Goal: Task Accomplishment & Management: Manage account settings

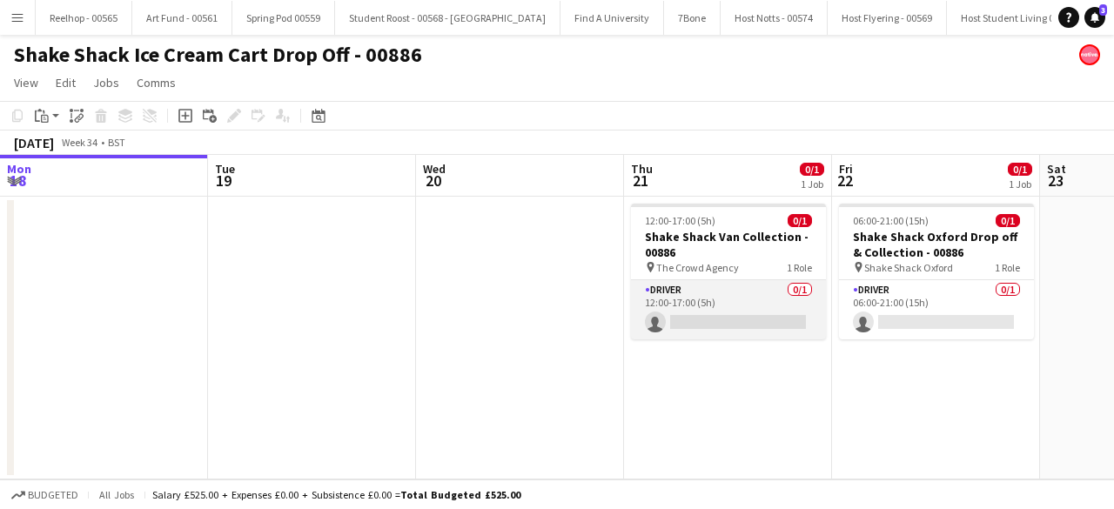
scroll to position [0, 479]
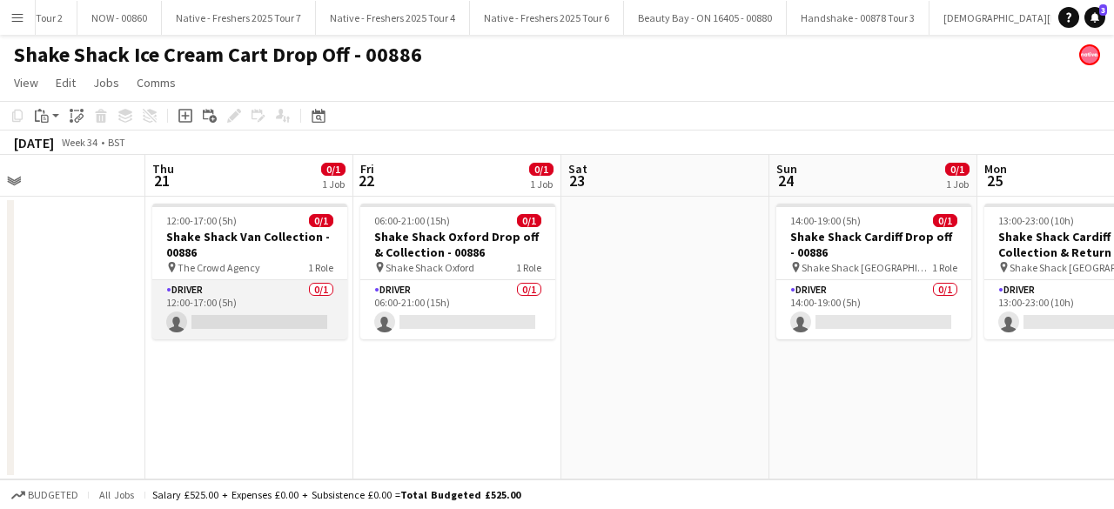
click at [258, 307] on app-card-role "Driver 0/1 12:00-17:00 (5h) single-neutral-actions" at bounding box center [249, 309] width 195 height 59
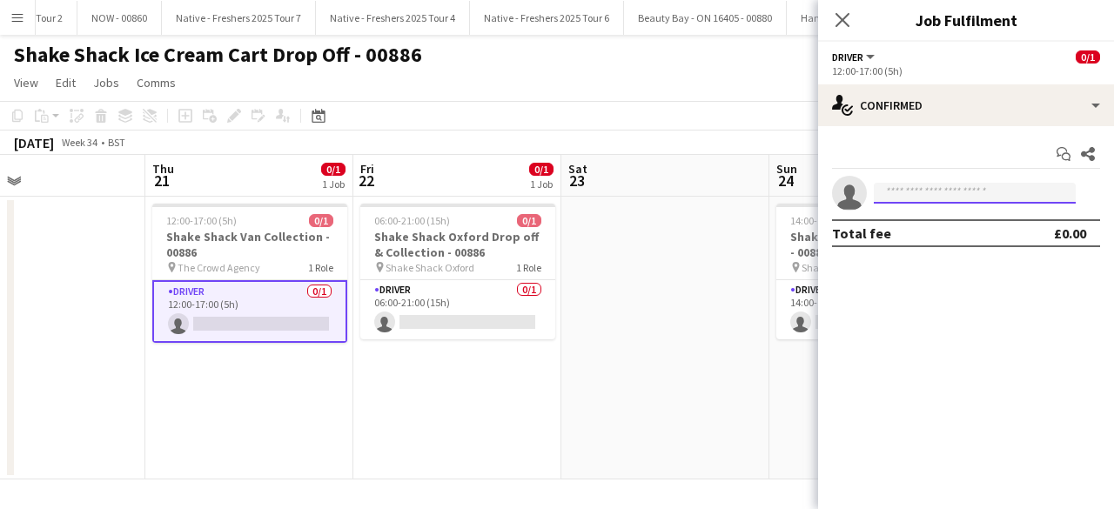
click at [922, 189] on input at bounding box center [975, 193] width 202 height 21
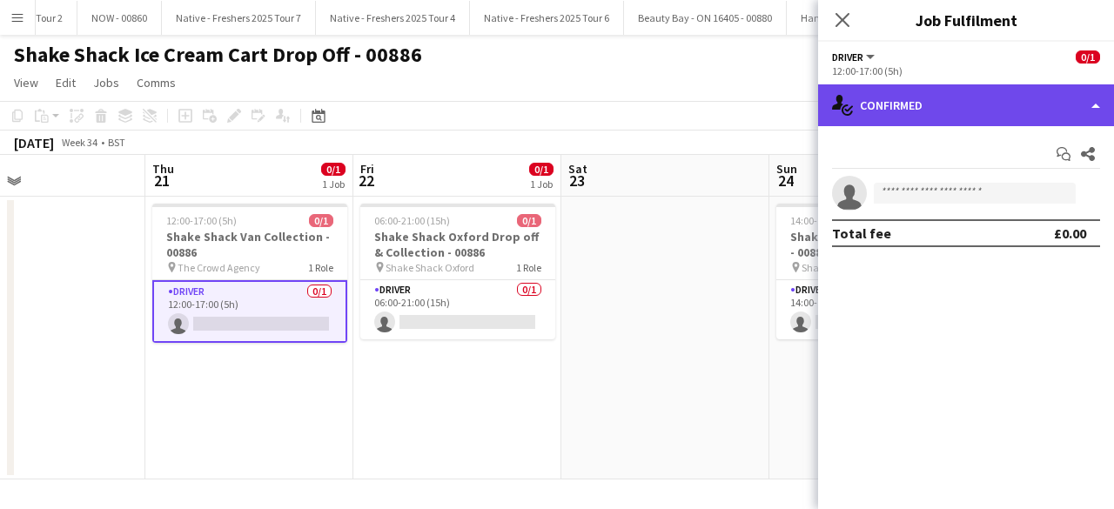
click at [956, 97] on div "single-neutral-actions-check-2 Confirmed" at bounding box center [966, 105] width 296 height 42
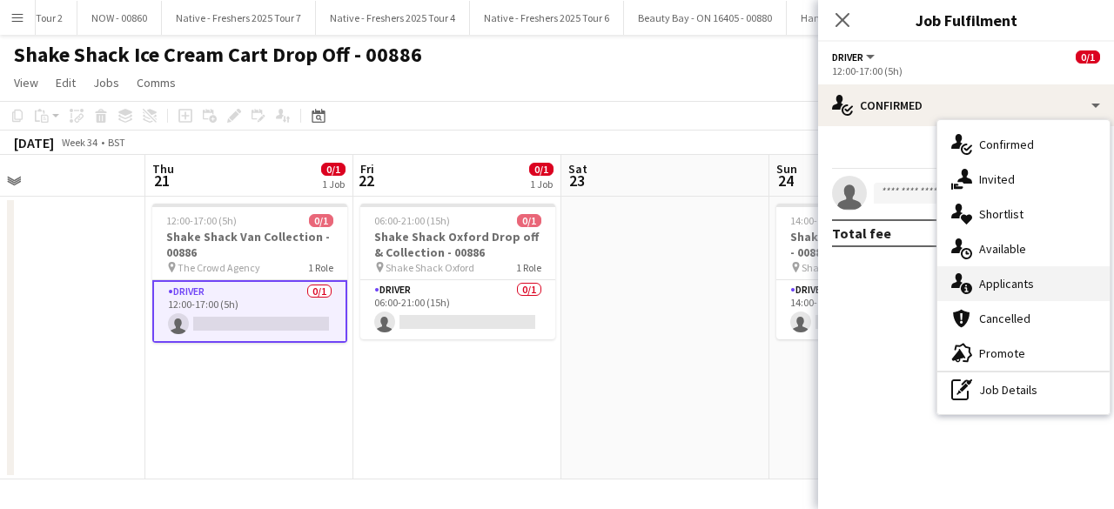
click at [1006, 286] on div "single-neutral-actions-information Applicants" at bounding box center [1024, 283] width 172 height 35
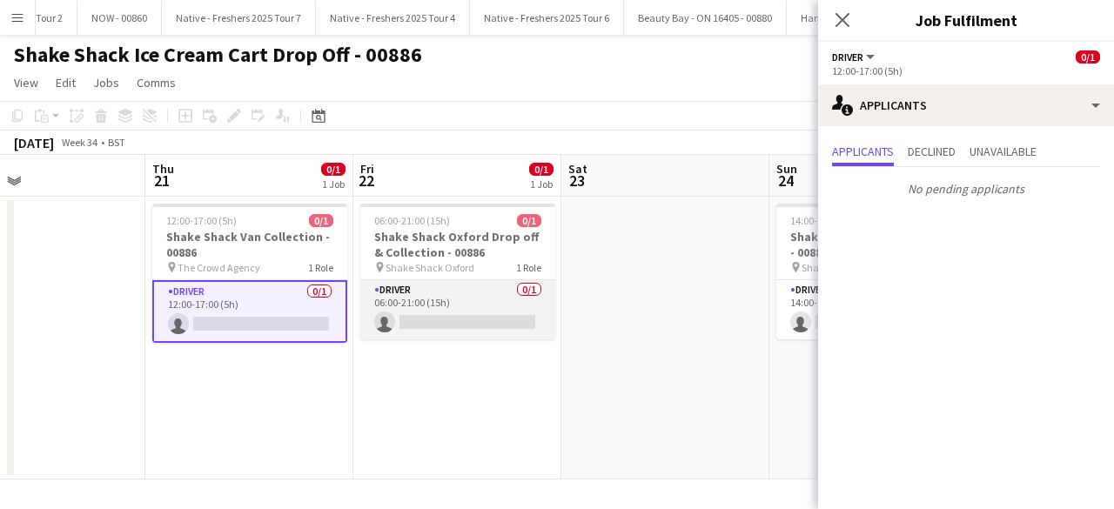
click at [454, 299] on app-card-role "Driver 0/1 06:00-21:00 (15h) single-neutral-actions" at bounding box center [457, 309] width 195 height 59
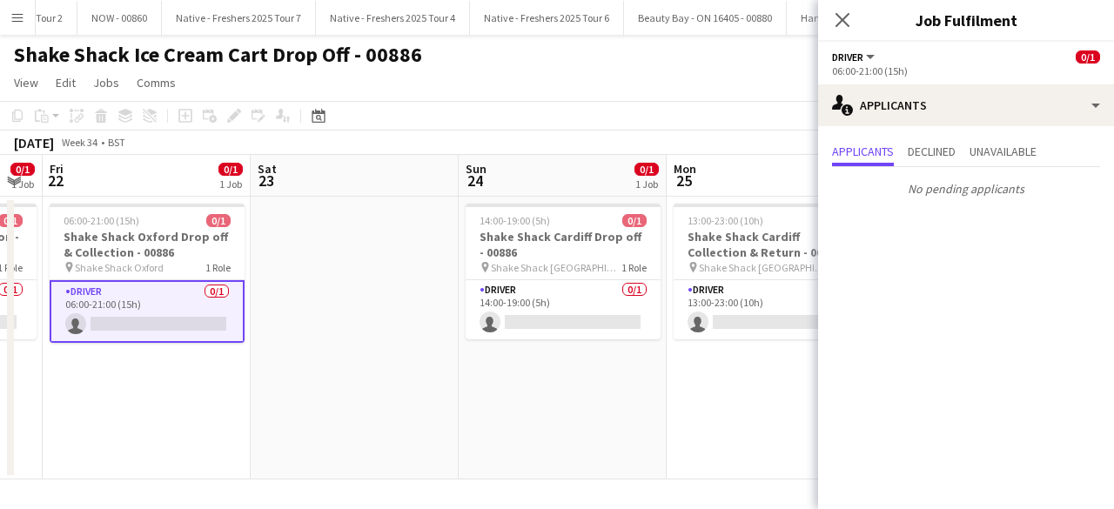
scroll to position [0, 815]
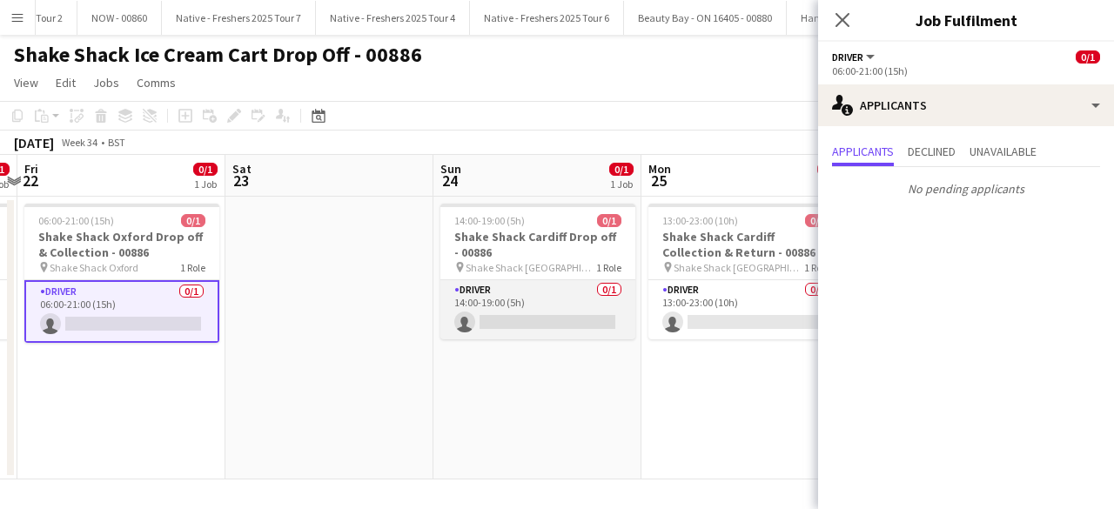
click at [538, 299] on app-card-role "Driver 0/1 14:00-19:00 (5h) single-neutral-actions" at bounding box center [538, 309] width 195 height 59
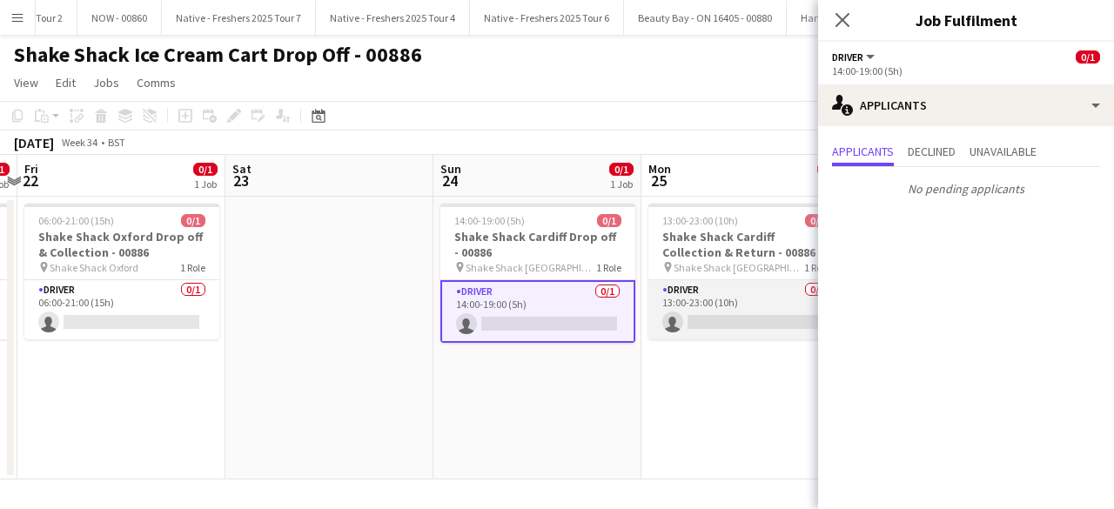
click at [754, 292] on app-card-role "Driver 0/1 13:00-23:00 (10h) single-neutral-actions" at bounding box center [746, 309] width 195 height 59
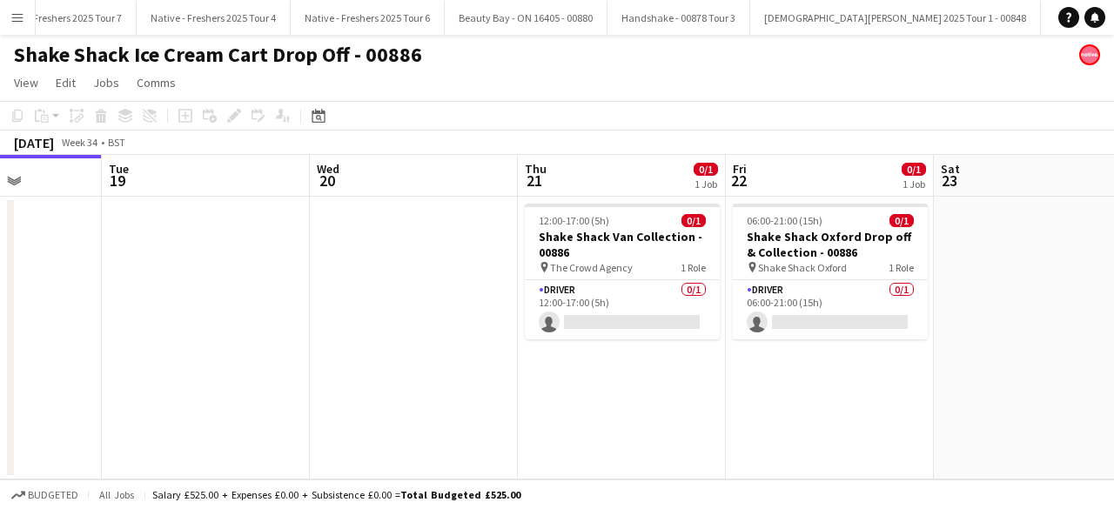
scroll to position [0, 800]
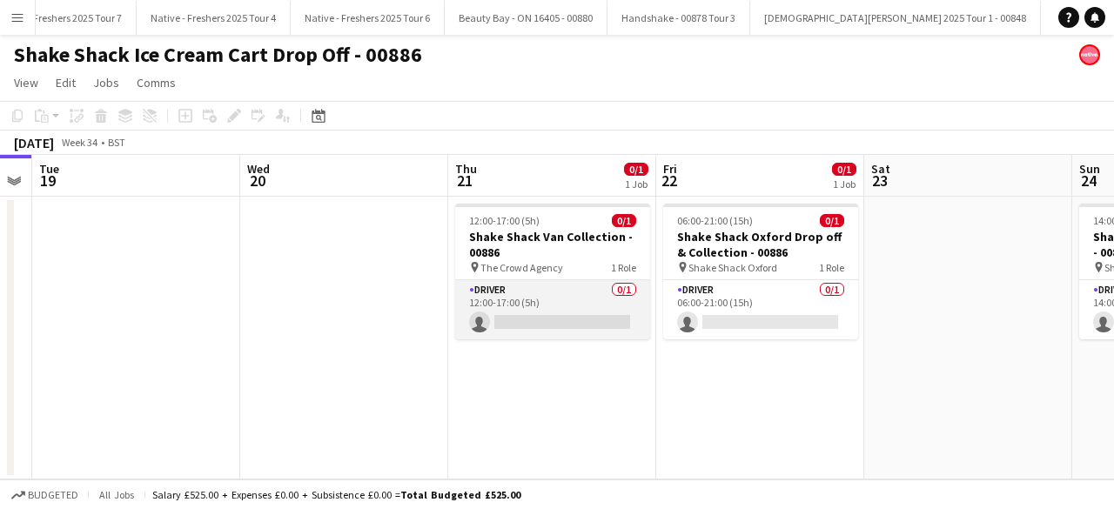
click at [548, 326] on app-card-role "Driver 0/1 12:00-17:00 (5h) single-neutral-actions" at bounding box center [552, 309] width 195 height 59
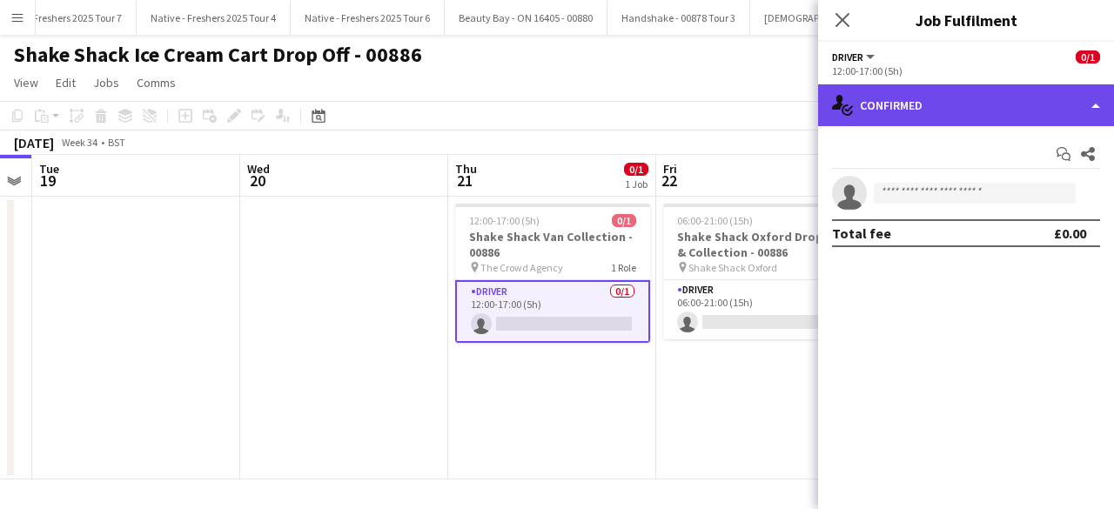
click at [979, 105] on div "single-neutral-actions-check-2 Confirmed" at bounding box center [966, 105] width 296 height 42
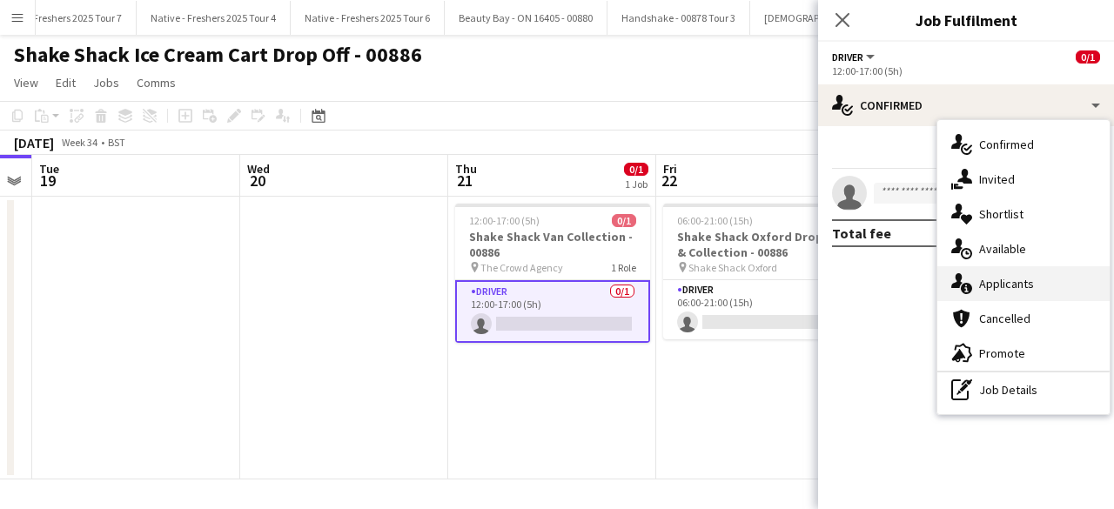
click at [1013, 286] on div "single-neutral-actions-information Applicants" at bounding box center [1024, 283] width 172 height 35
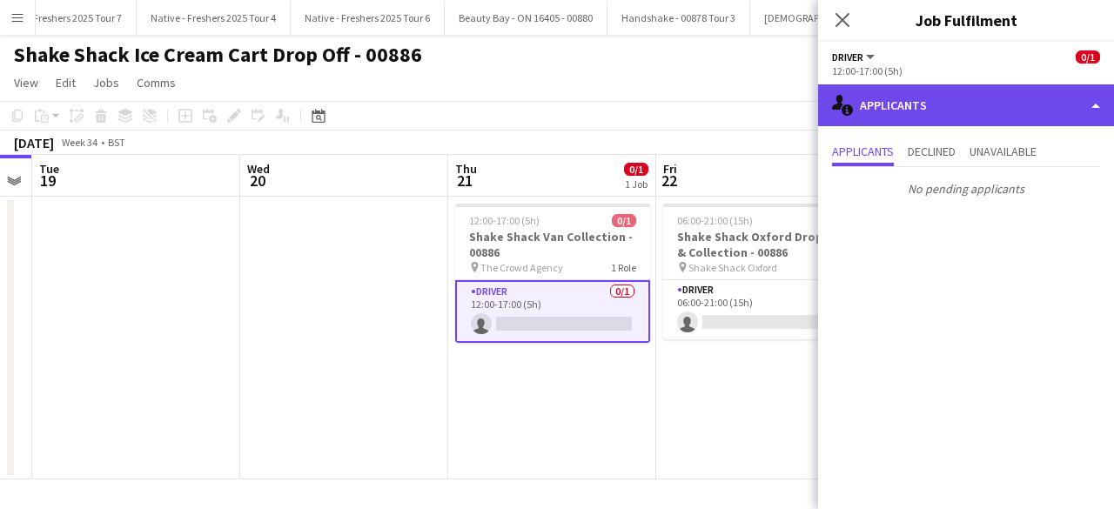
click at [944, 106] on div "single-neutral-actions-information Applicants" at bounding box center [966, 105] width 296 height 42
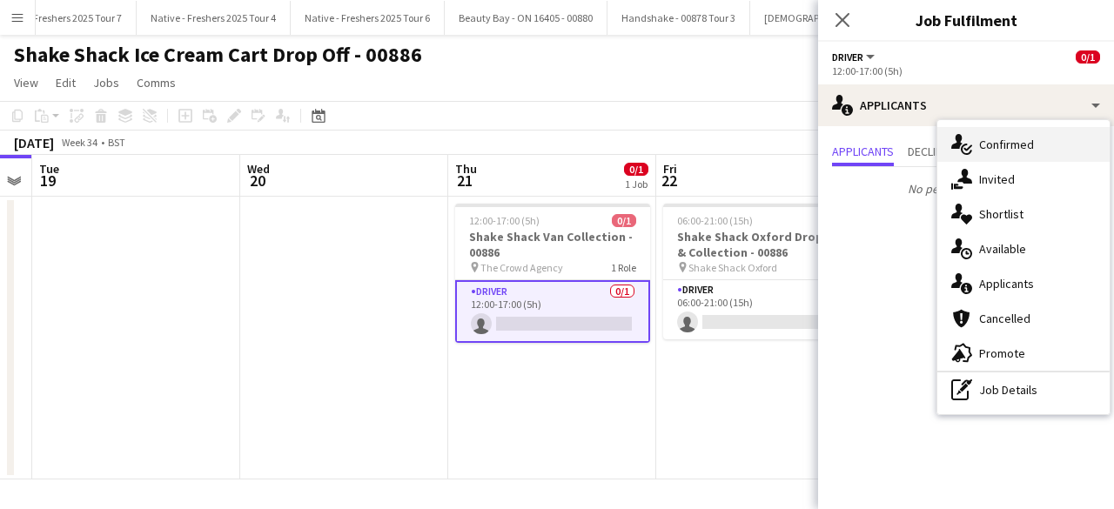
click at [1011, 151] on div "single-neutral-actions-check-2 Confirmed" at bounding box center [1024, 144] width 172 height 35
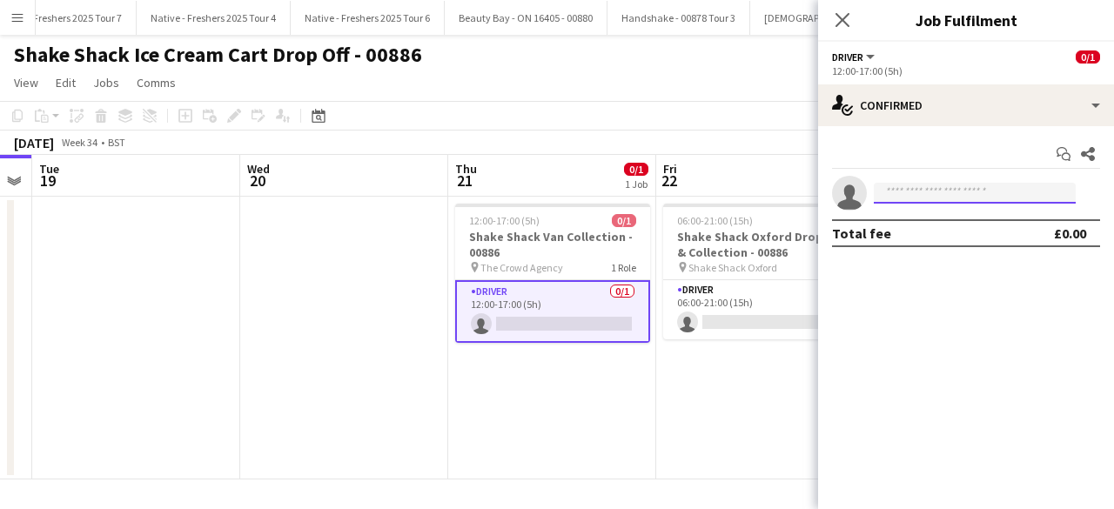
click at [925, 191] on input at bounding box center [975, 193] width 202 height 21
type input "*"
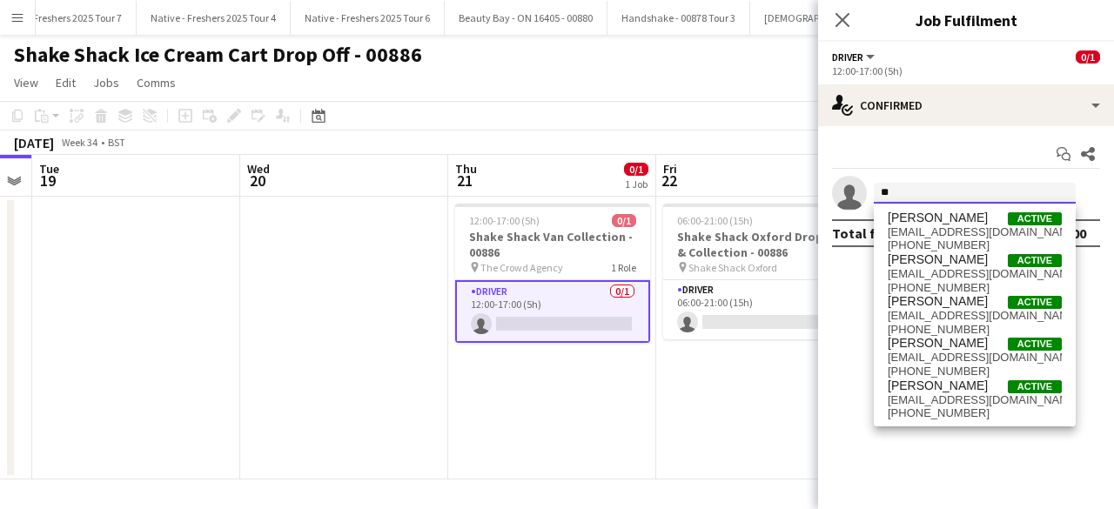
type input "*"
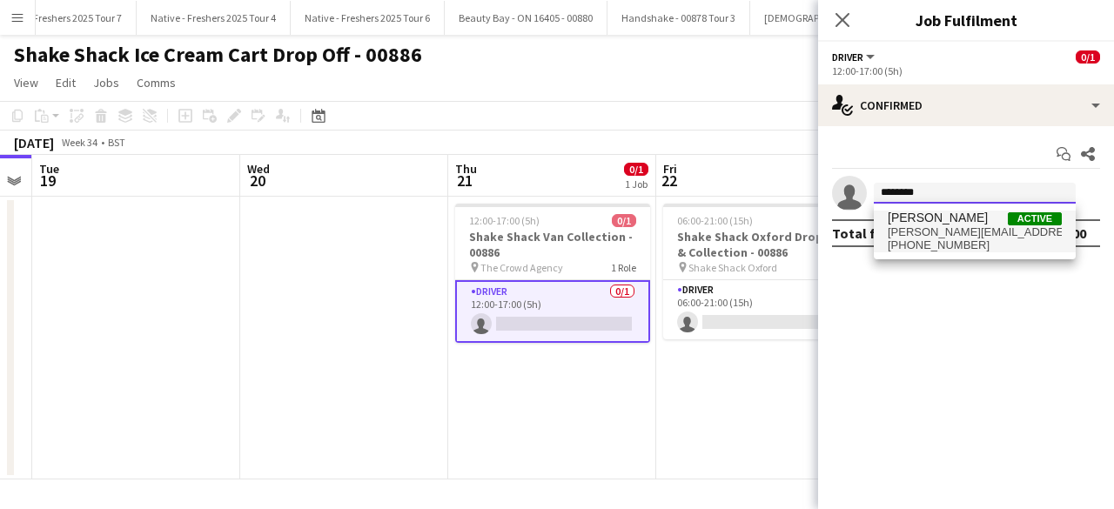
type input "********"
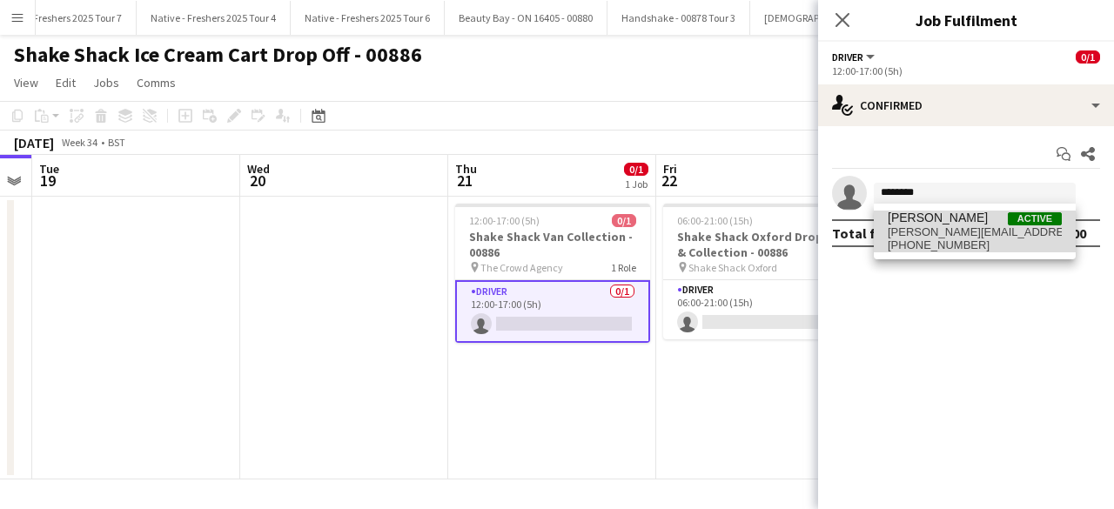
click at [940, 228] on span "daniel.lee64@hotmail.com" at bounding box center [975, 232] width 174 height 14
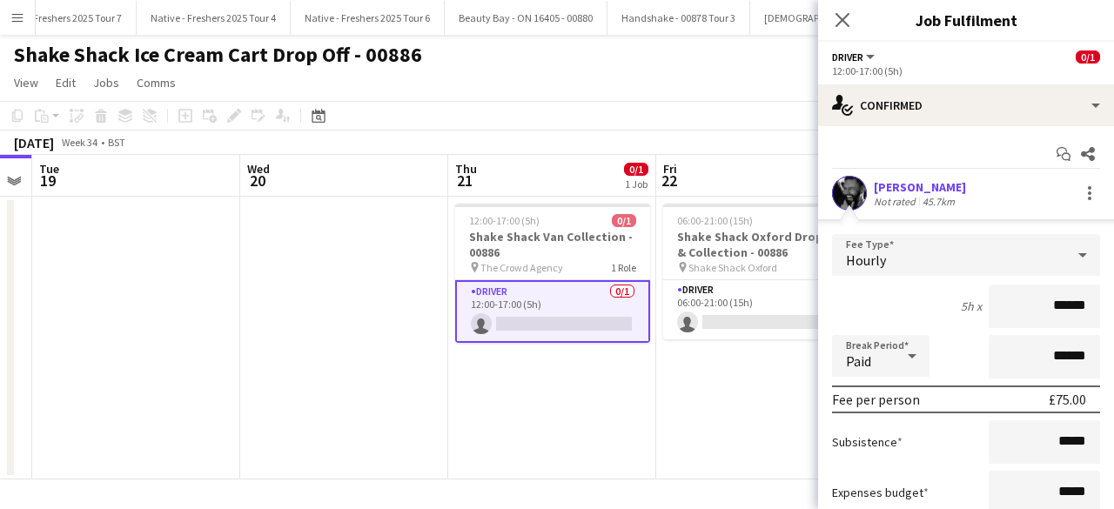
scroll to position [146, 0]
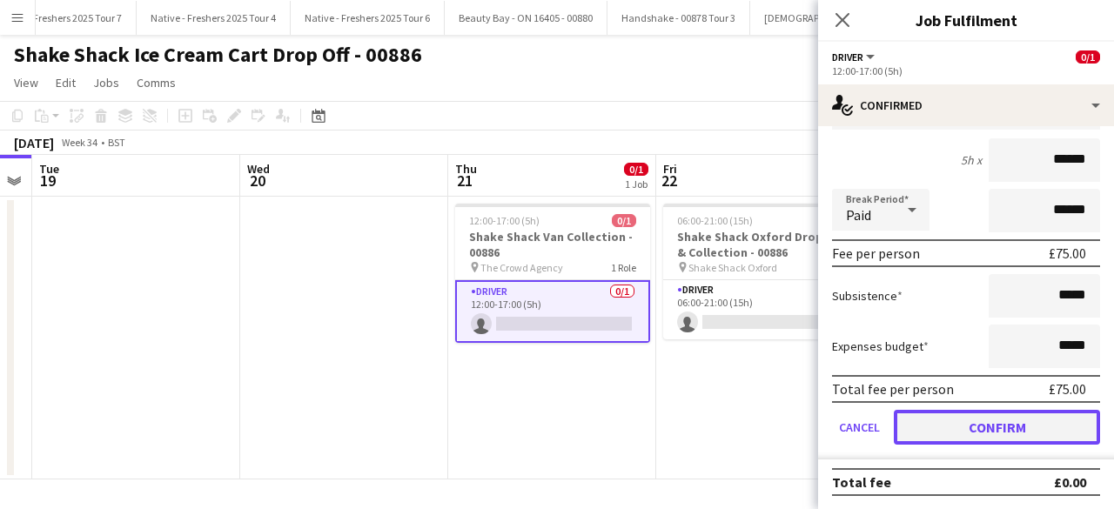
click at [947, 441] on button "Confirm" at bounding box center [997, 427] width 206 height 35
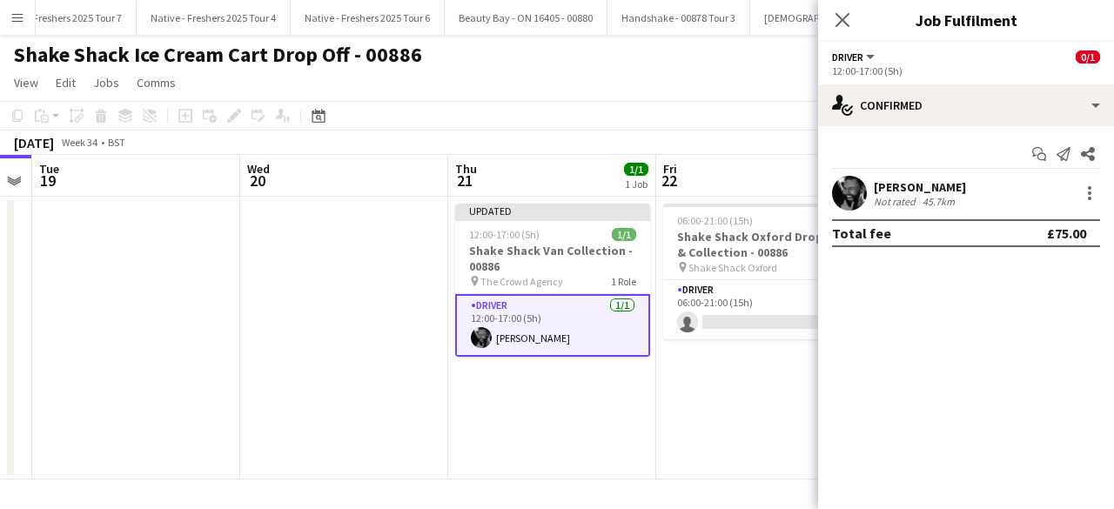
scroll to position [0, 0]
click at [772, 299] on app-card-role "Driver 0/1 06:00-21:00 (15h) single-neutral-actions" at bounding box center [760, 309] width 195 height 59
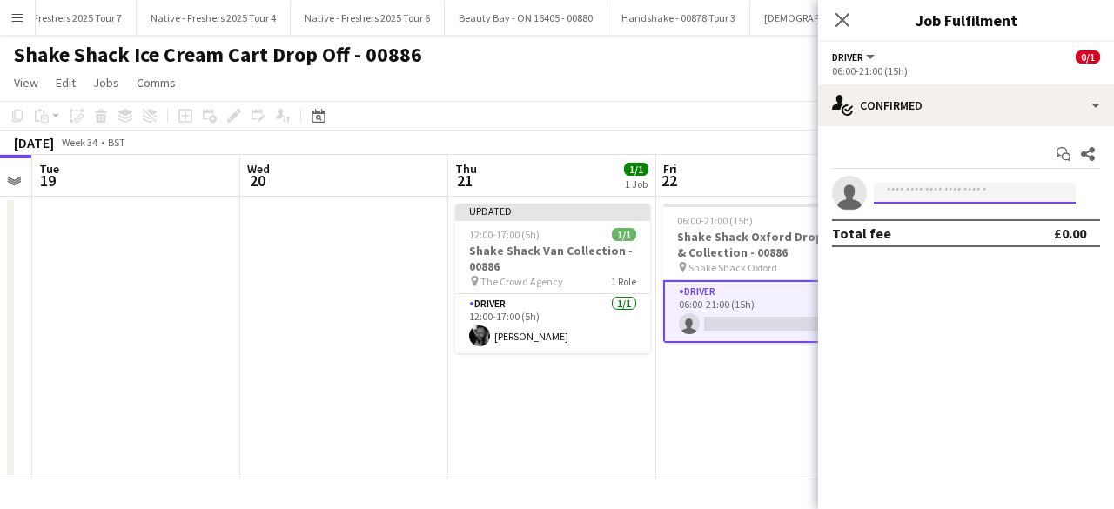
click at [933, 189] on input at bounding box center [975, 193] width 202 height 21
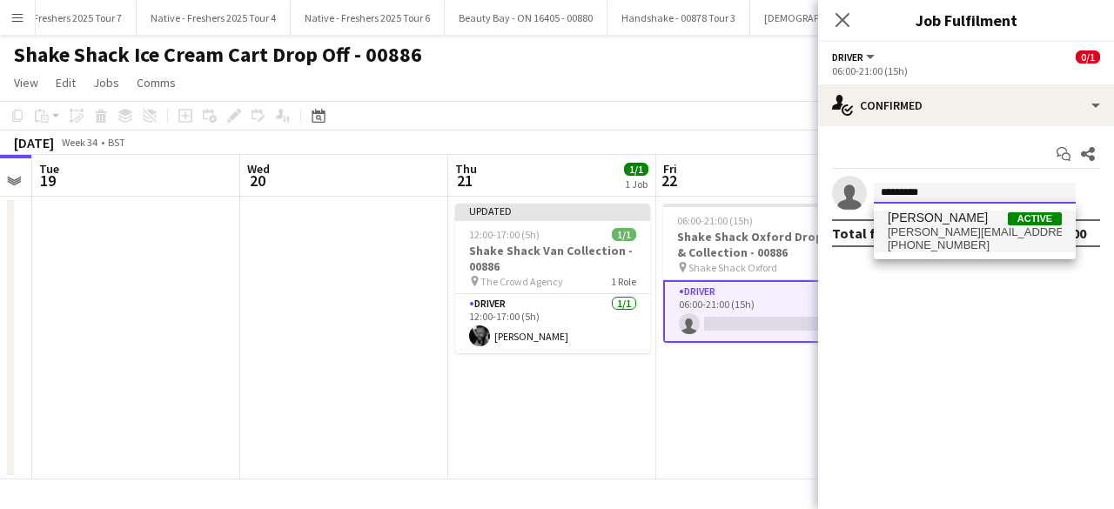
type input "*********"
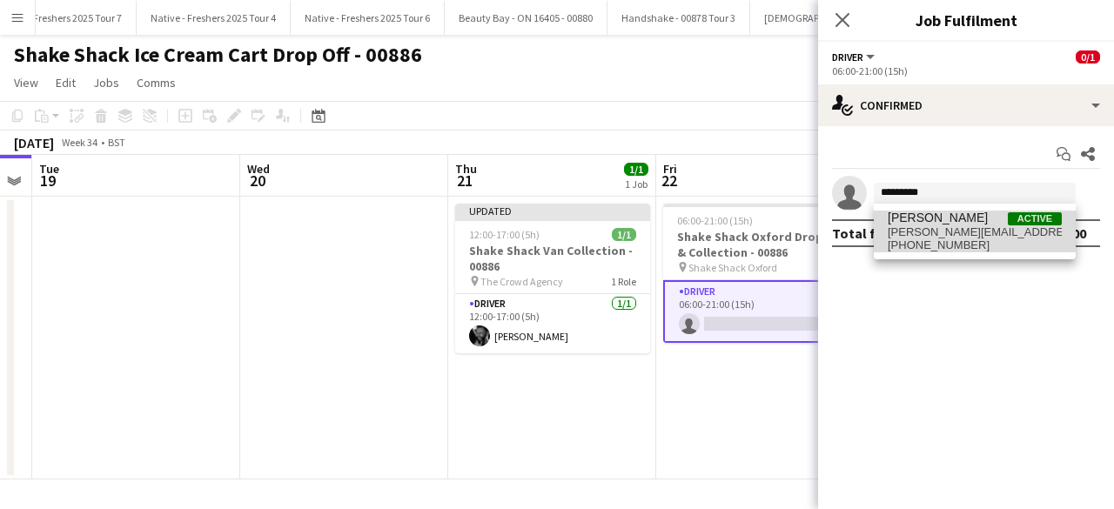
click at [932, 223] on span "Daniel Lee" at bounding box center [938, 218] width 100 height 15
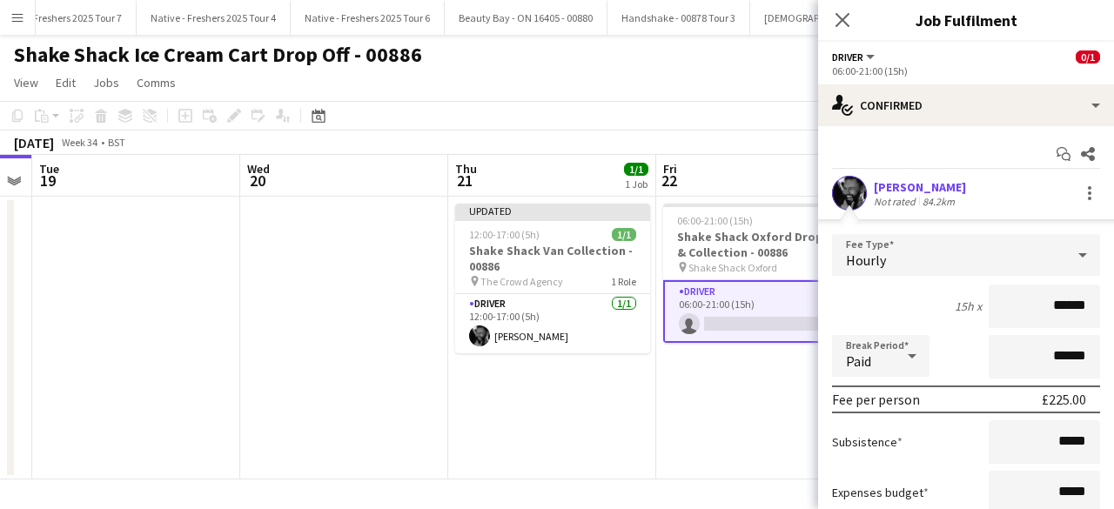
scroll to position [146, 0]
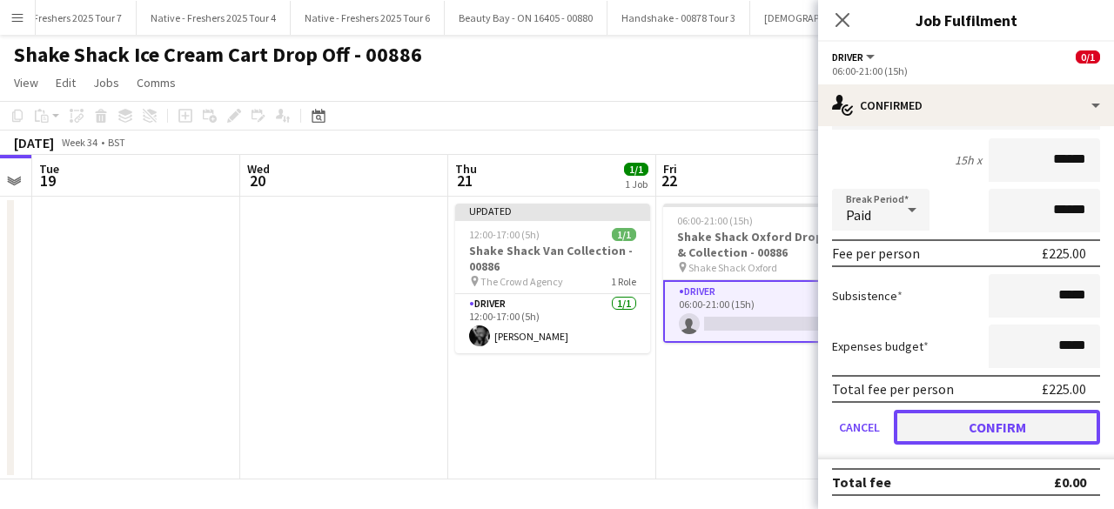
click at [952, 418] on button "Confirm" at bounding box center [997, 427] width 206 height 35
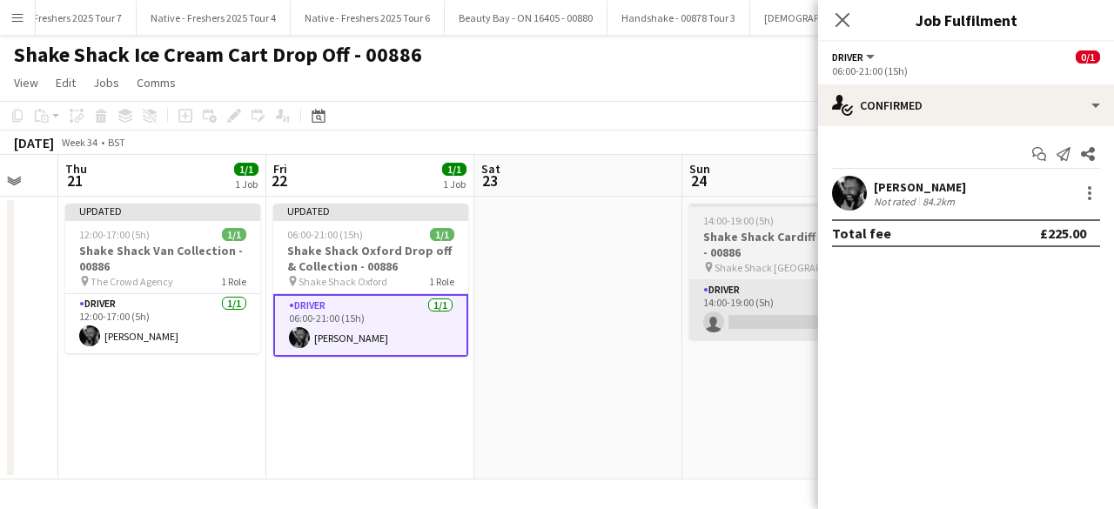
scroll to position [0, 793]
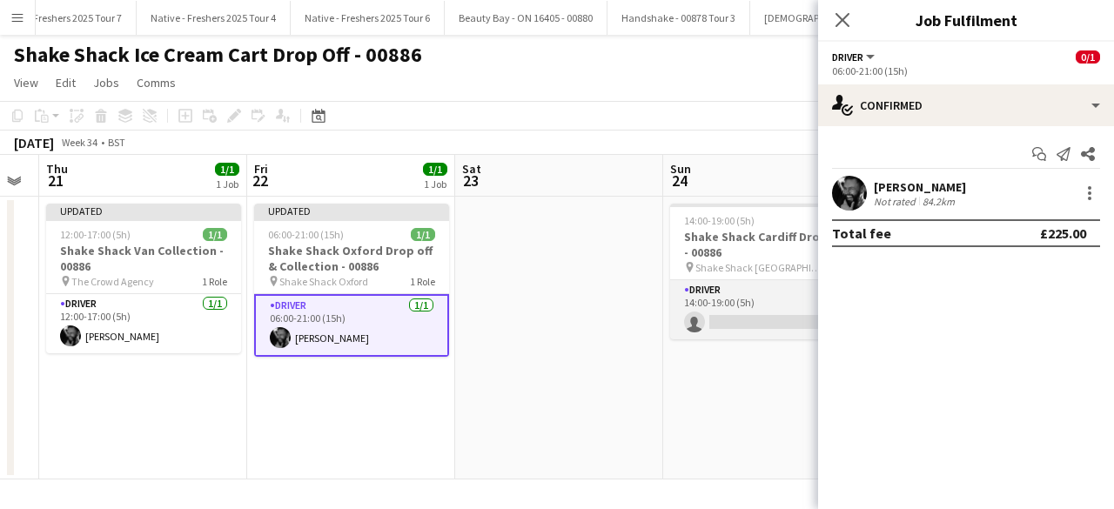
click at [766, 314] on app-card-role "Driver 0/1 14:00-19:00 (5h) single-neutral-actions" at bounding box center [767, 309] width 195 height 59
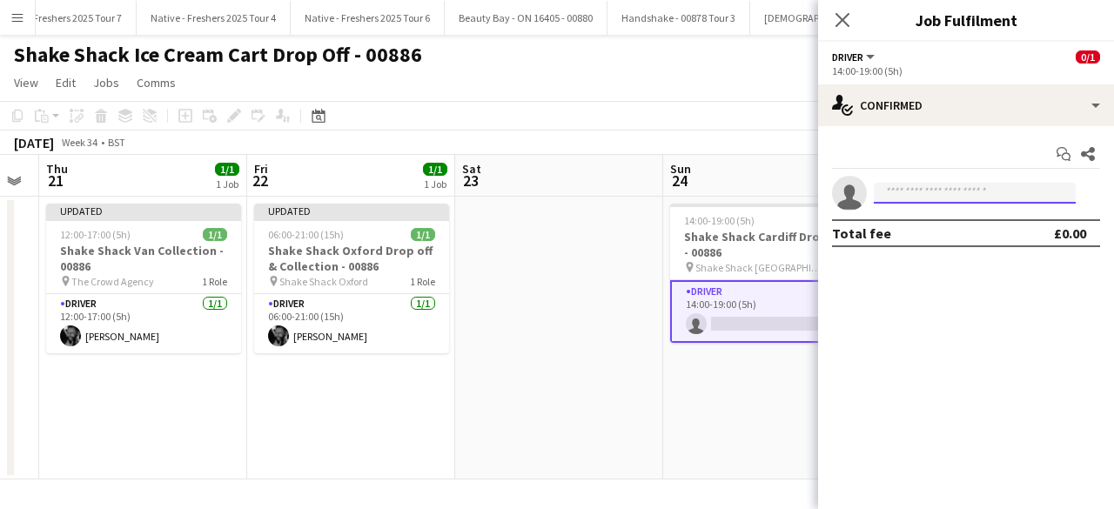
click at [951, 184] on input at bounding box center [975, 193] width 202 height 21
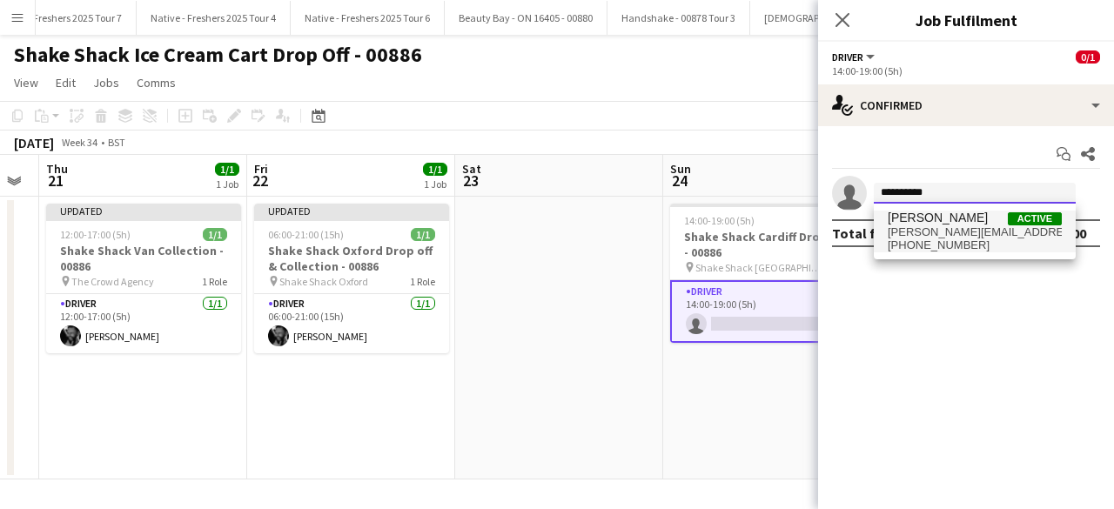
type input "**********"
click at [949, 223] on span "Daniel Lee Active" at bounding box center [975, 218] width 174 height 15
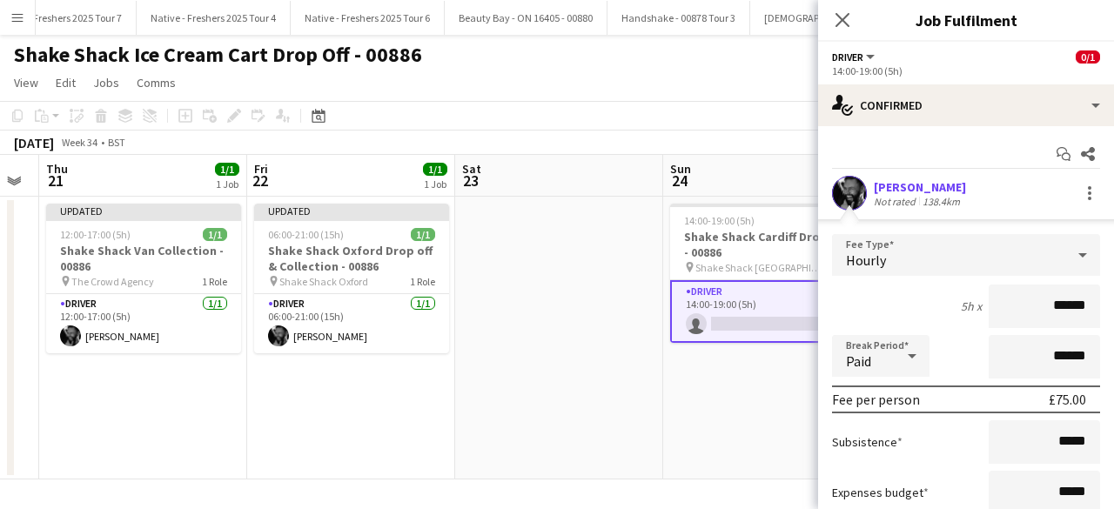
scroll to position [146, 0]
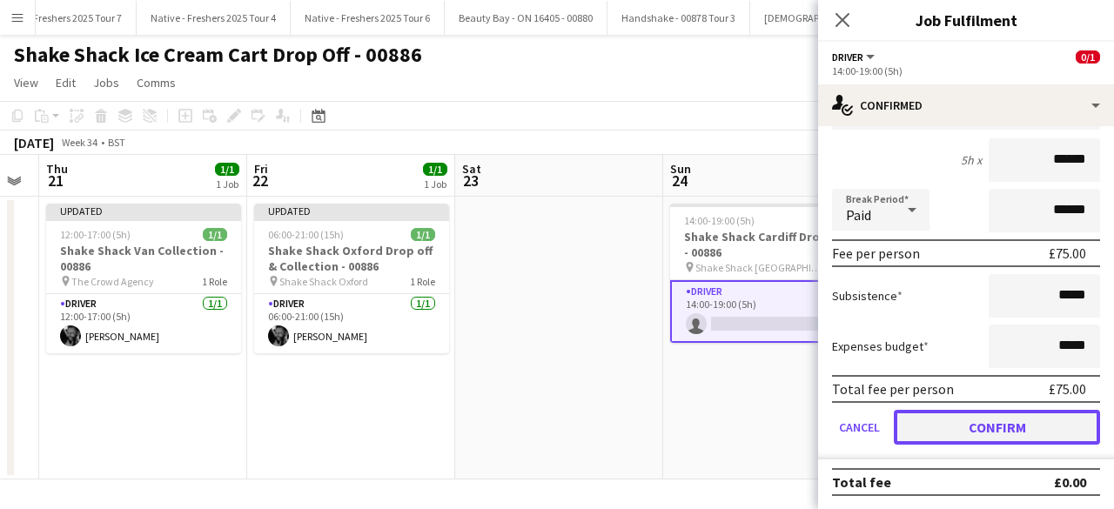
click at [973, 436] on button "Confirm" at bounding box center [997, 427] width 206 height 35
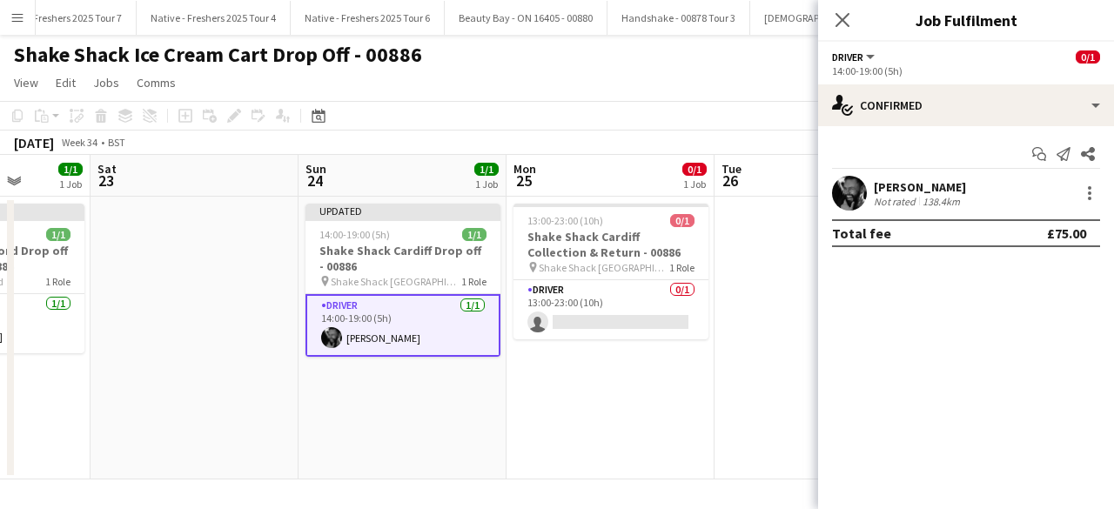
scroll to position [0, 746]
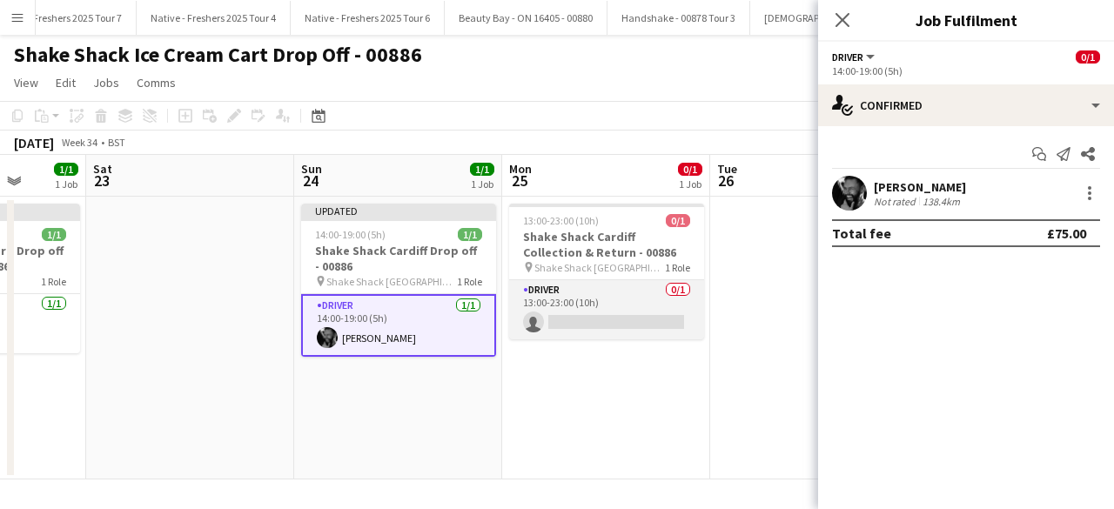
click at [621, 306] on app-card-role "Driver 0/1 13:00-23:00 (10h) single-neutral-actions" at bounding box center [606, 309] width 195 height 59
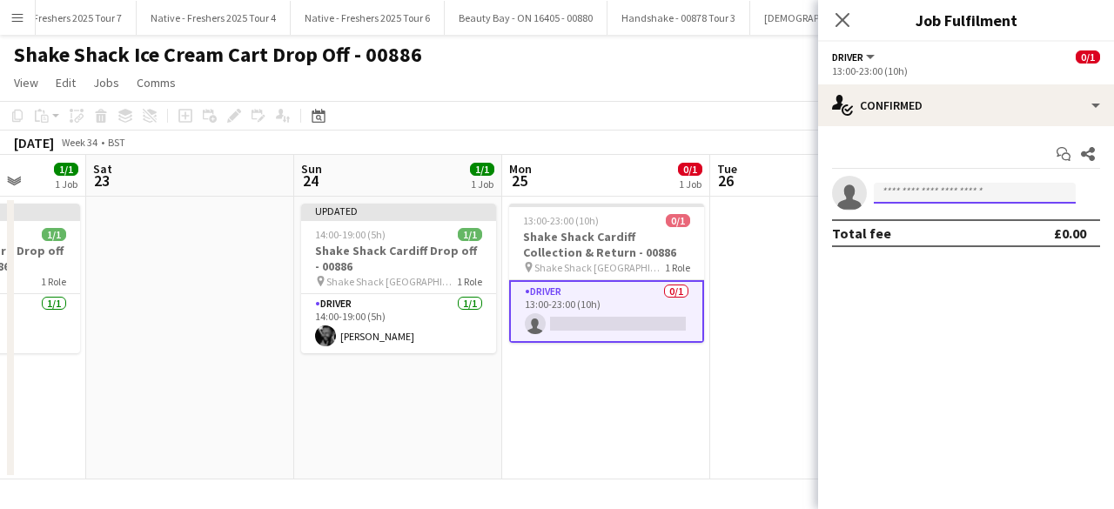
click at [933, 187] on input at bounding box center [975, 193] width 202 height 21
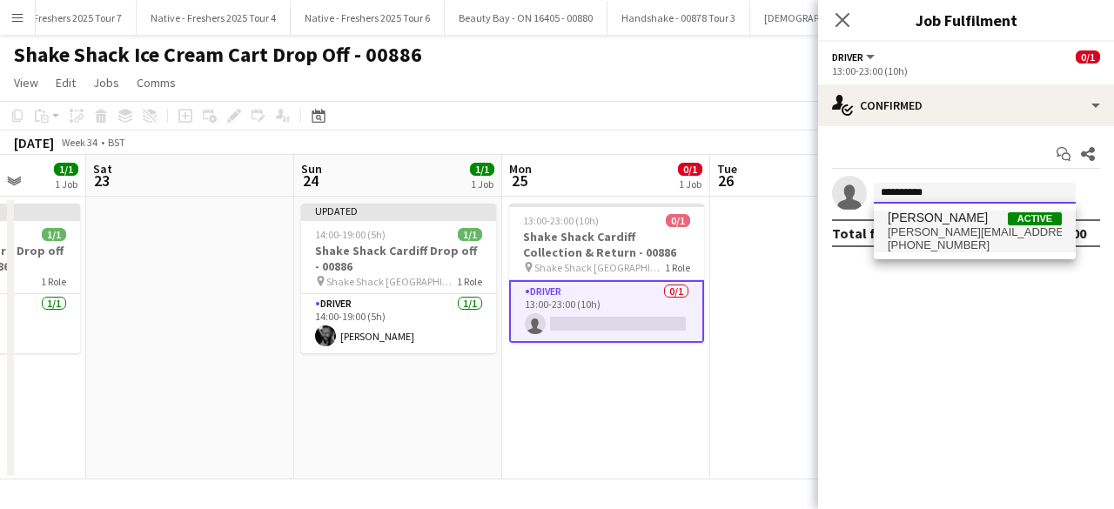
type input "**********"
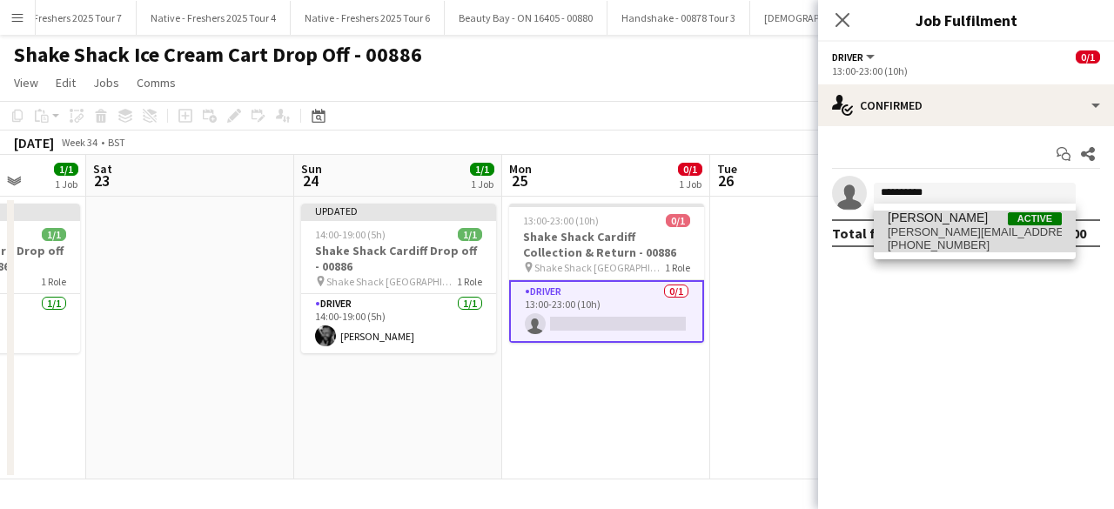
click at [938, 227] on span "daniel.lee64@hotmail.com" at bounding box center [975, 232] width 174 height 14
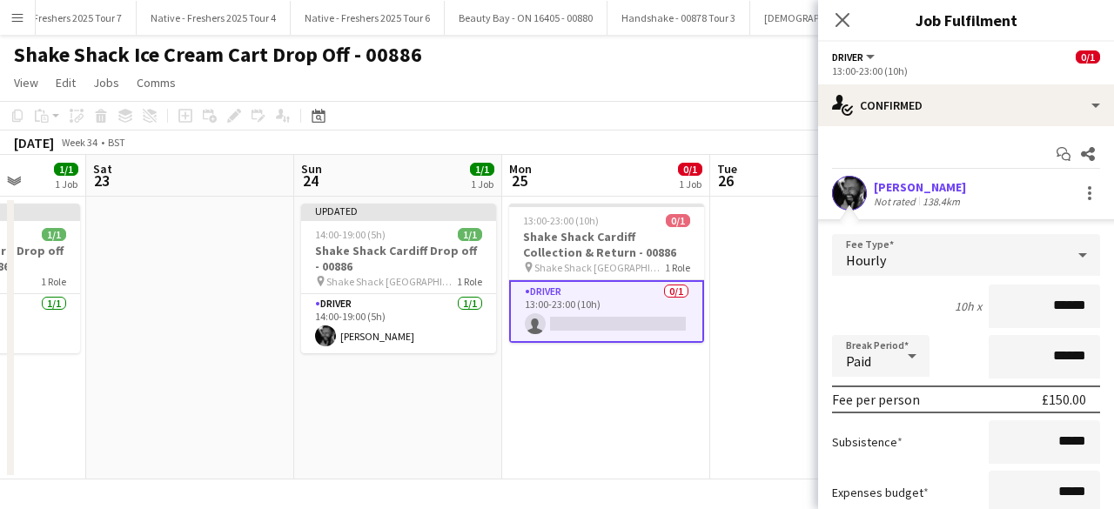
scroll to position [146, 0]
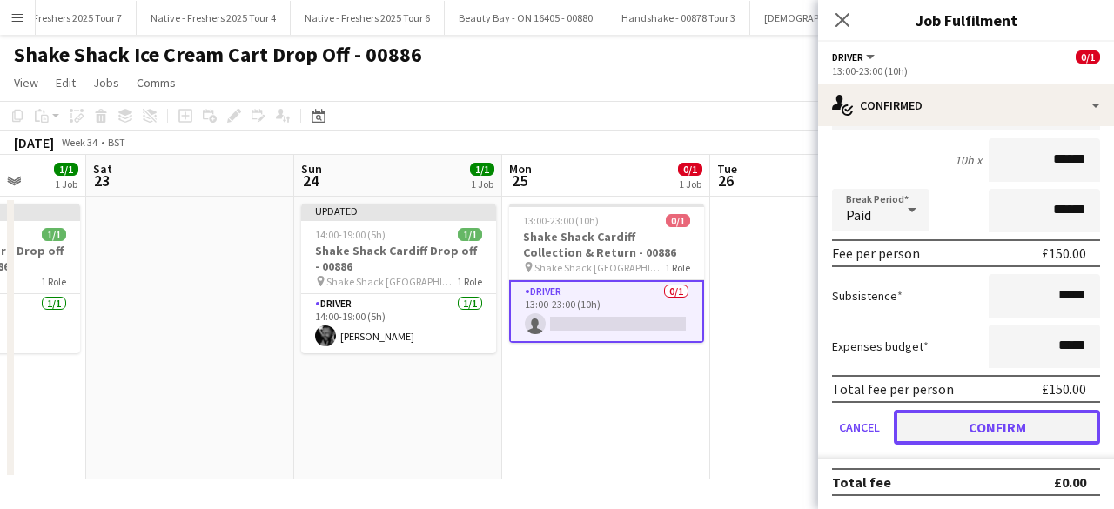
click at [942, 432] on button "Confirm" at bounding box center [997, 427] width 206 height 35
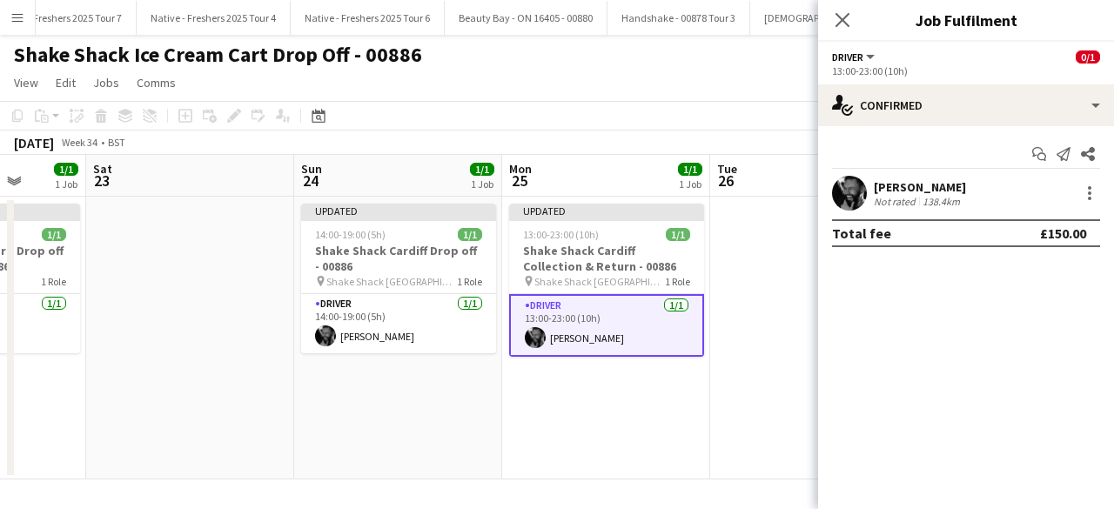
scroll to position [0, 0]
click at [614, 417] on app-date-cell "Updated 13:00-23:00 (10h) 1/1 Shake Shack Cardiff Collection & Return - 00886 p…" at bounding box center [606, 338] width 208 height 283
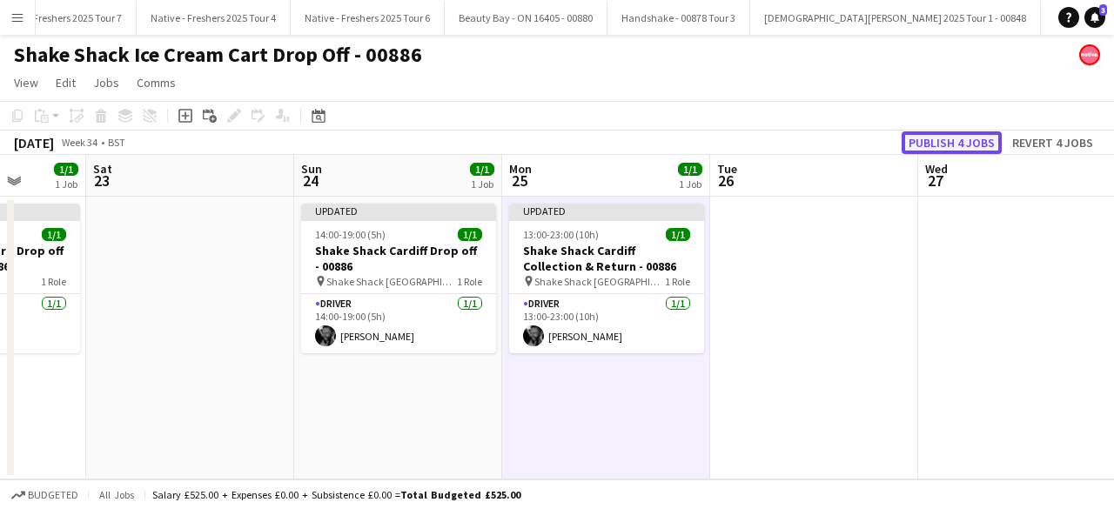
click at [955, 135] on button "Publish 4 jobs" at bounding box center [952, 142] width 100 height 23
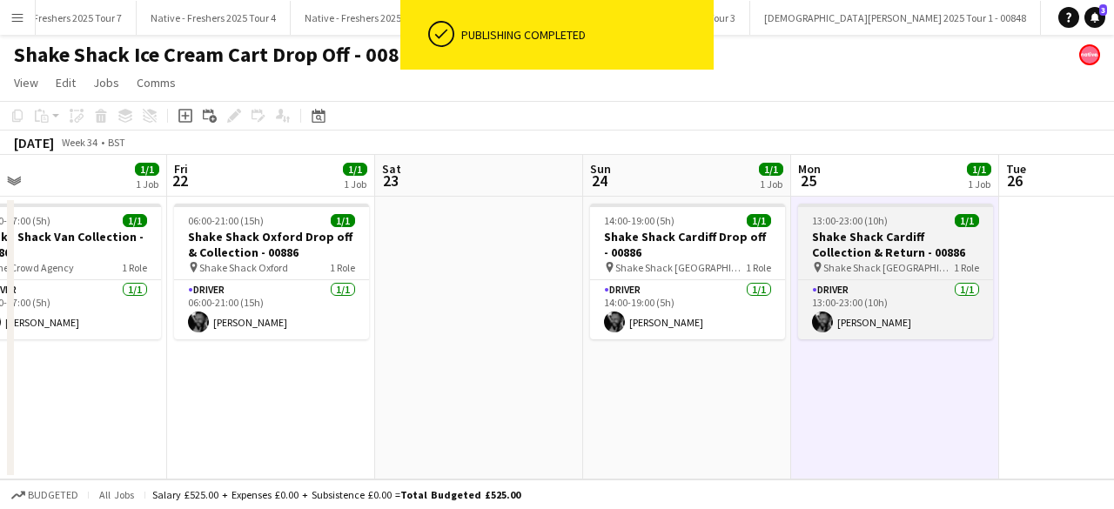
scroll to position [0, 452]
